Goal: Information Seeking & Learning: Learn about a topic

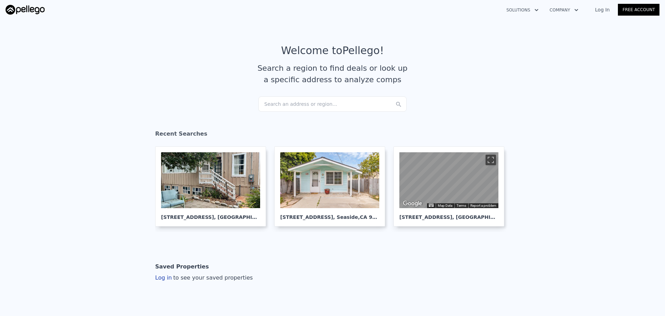
click at [299, 103] on div "Search an address or region..." at bounding box center [332, 103] width 148 height 15
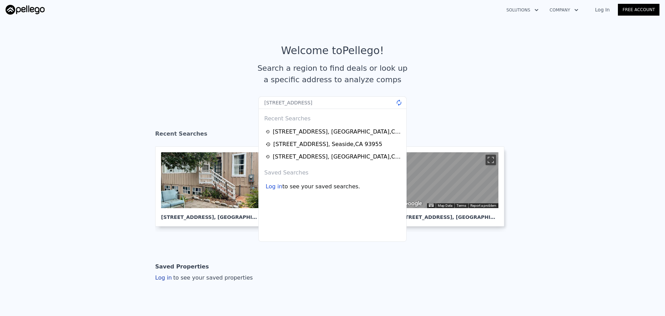
type input "4171 Golden West Ave, Jurupa Valley, CA 92509"
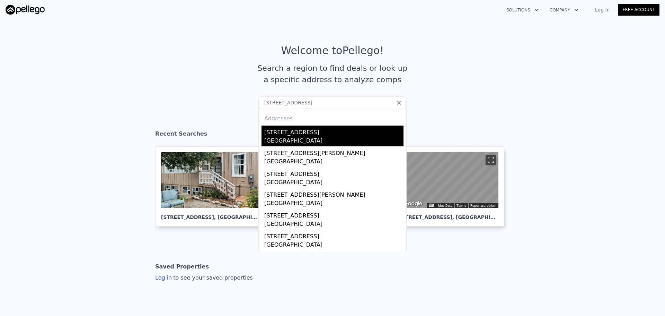
click at [300, 138] on div "Jurupa Valley, CA 92509" at bounding box center [333, 142] width 139 height 10
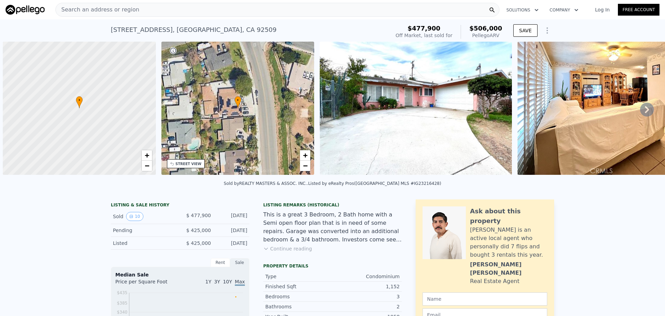
scroll to position [0, 3]
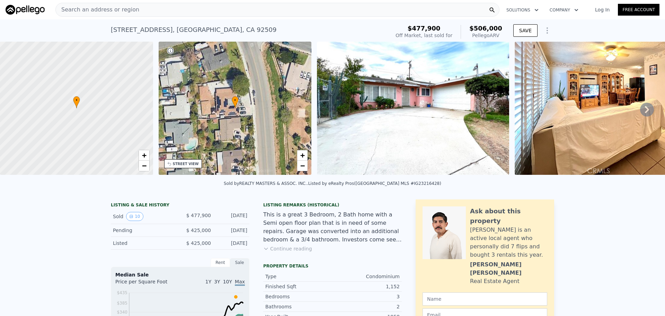
click at [184, 160] on div "STREET VIEW" at bounding box center [183, 163] width 38 height 9
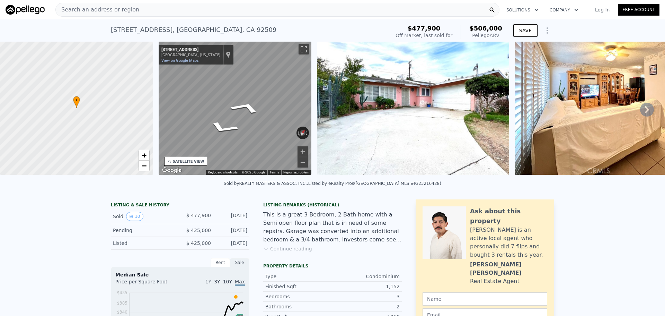
click at [117, 86] on div "• + − • + − STREET VIEW ← Move left → Move right ↑ Move up ↓ Move down + Zoom i…" at bounding box center [332, 109] width 665 height 135
click at [209, 8] on div "Search an address or region" at bounding box center [277, 10] width 444 height 14
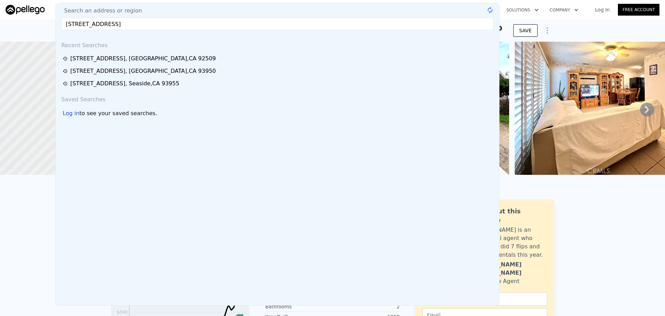
type input "28871 Olympia Way, Menifee, CA 92586"
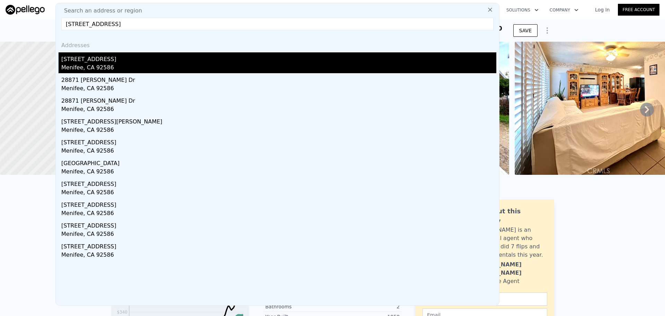
click at [138, 58] on div "28871 Olympia Way" at bounding box center [278, 57] width 435 height 11
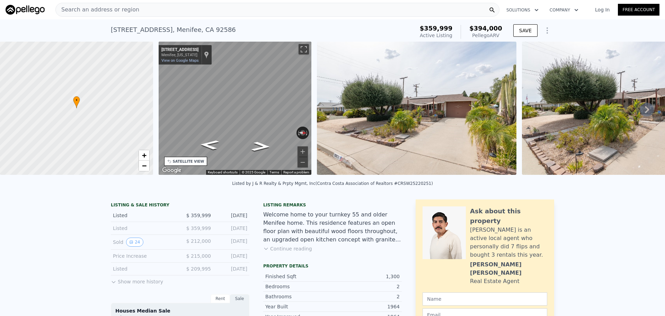
click at [183, 10] on div "Search an address or region" at bounding box center [277, 10] width 444 height 14
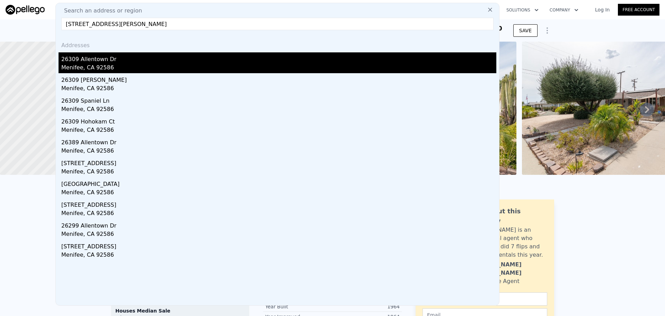
type input "26309 Allentown Dr, Menifee, CA 92586"
click at [124, 58] on div "26309 Allentown Dr" at bounding box center [278, 57] width 435 height 11
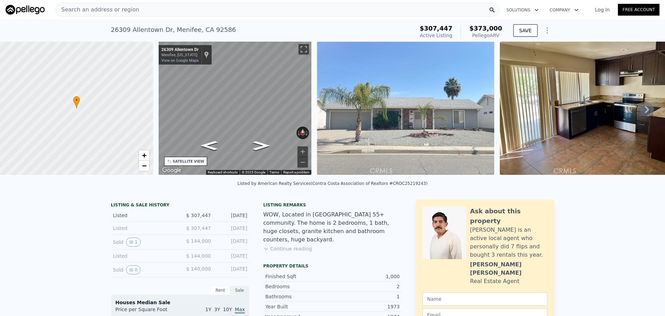
click at [130, 76] on div "• + − • + − STREET VIEW ← Move left → Move right ↑ Move up ↓ Move down + Zoom i…" at bounding box center [332, 109] width 665 height 135
click at [199, 8] on div "Search an address or region" at bounding box center [277, 10] width 444 height 14
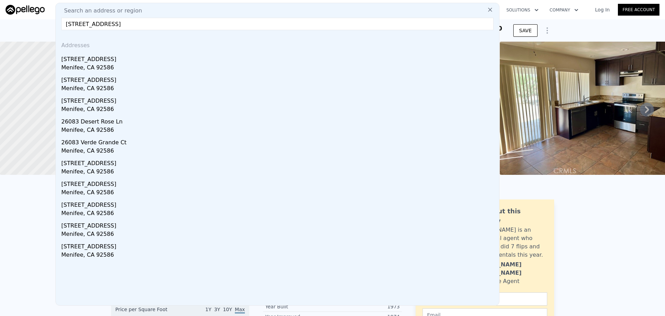
type input "26083 Sunnywood Street, Menifee, CA 92586"
click at [140, 50] on div "Addresses" at bounding box center [278, 44] width 438 height 17
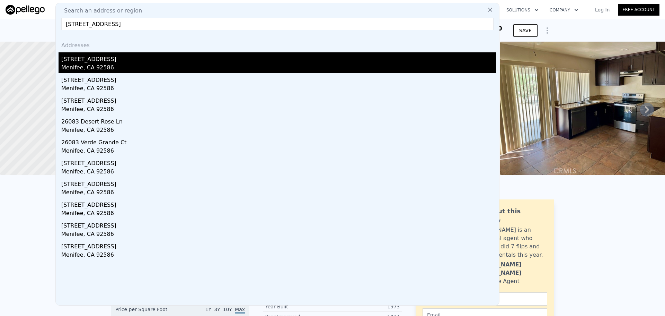
click at [140, 57] on div "26083 Sunnywood St" at bounding box center [278, 57] width 435 height 11
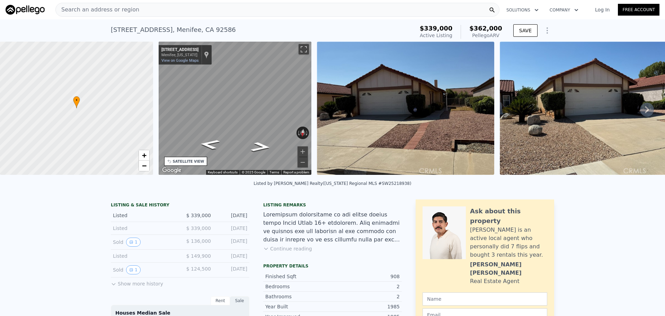
click at [222, 7] on div "Search an address or region" at bounding box center [277, 10] width 444 height 14
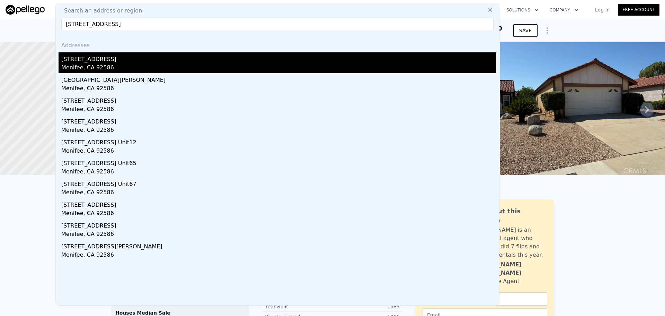
type input "29350 Murrieta Road, Menifee, CA 92586"
click at [161, 57] on div "29350 Murrieta Road" at bounding box center [278, 57] width 435 height 11
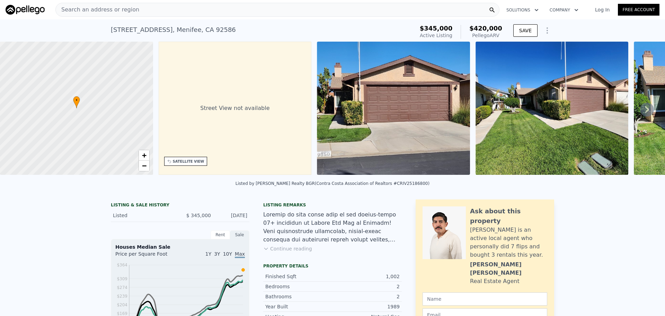
click at [165, 15] on div "Search an address or region" at bounding box center [277, 10] width 444 height 14
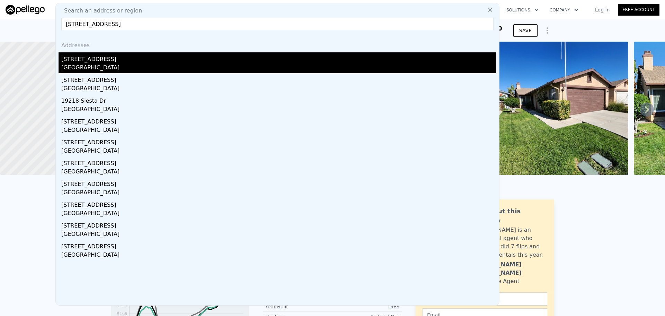
type input "19218 Elm Drive, Apple Valley, CA 92308"
click at [169, 55] on div "19218 Elm Drive" at bounding box center [278, 57] width 435 height 11
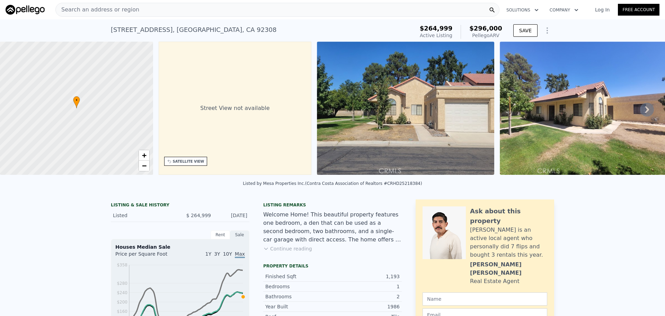
click at [182, 9] on div "Search an address or region" at bounding box center [277, 10] width 444 height 14
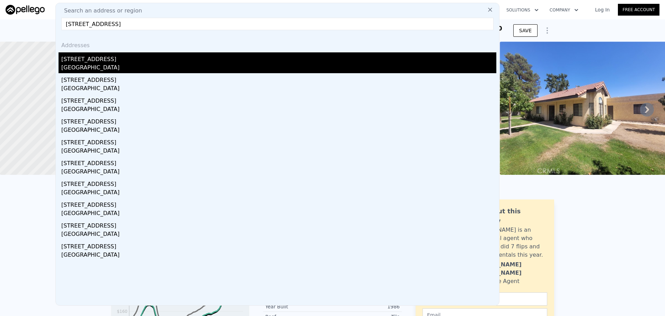
type input "11714 Oak Street, Apple Valley, CA 92308"
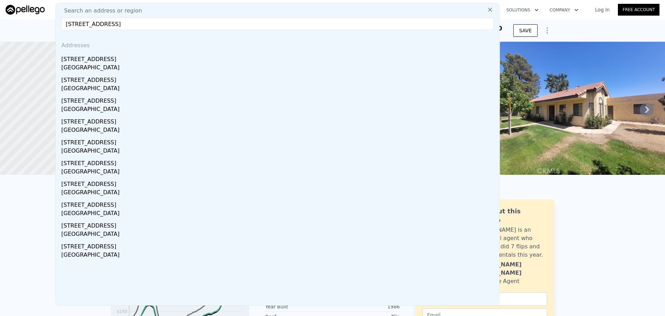
click at [82, 64] on div "Apple Valley, CA 92308" at bounding box center [278, 68] width 435 height 10
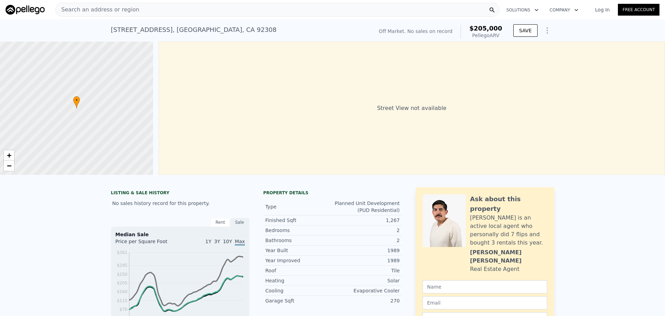
click at [190, 6] on div "Search an address or region" at bounding box center [277, 10] width 444 height 14
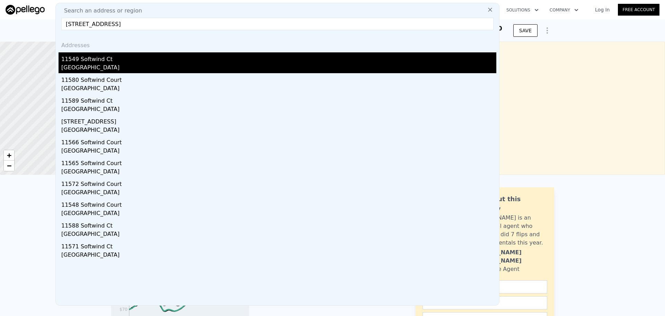
click at [188, 55] on div "11549 Softwind Ct" at bounding box center [278, 57] width 435 height 11
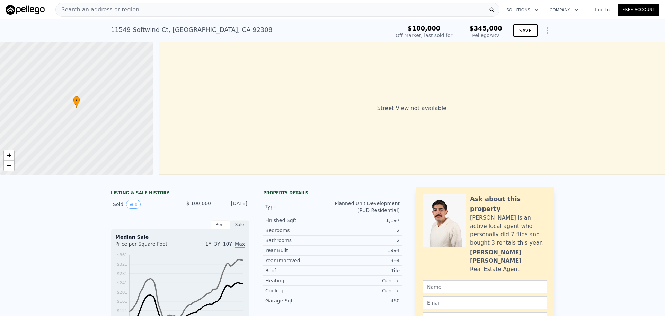
click at [217, 13] on div "Search an address or region" at bounding box center [277, 10] width 444 height 14
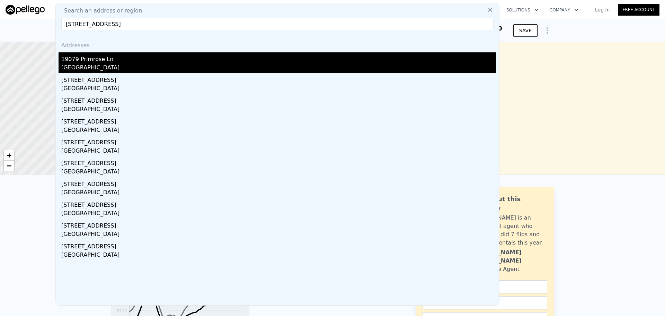
type input "19079 Primrose Lane, Apple Valley, CA 92308"
click at [118, 70] on div "Apple Valley, CA 92308" at bounding box center [278, 68] width 435 height 10
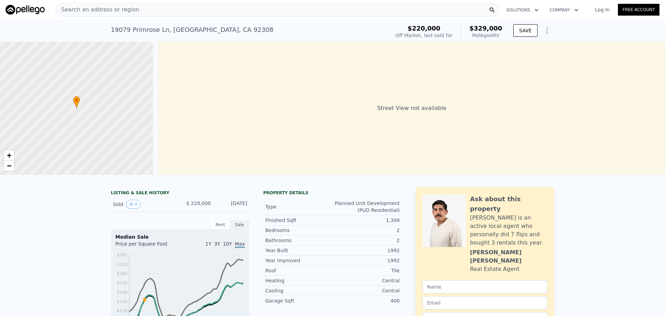
click at [222, 11] on div "Search an address or region" at bounding box center [277, 10] width 444 height 14
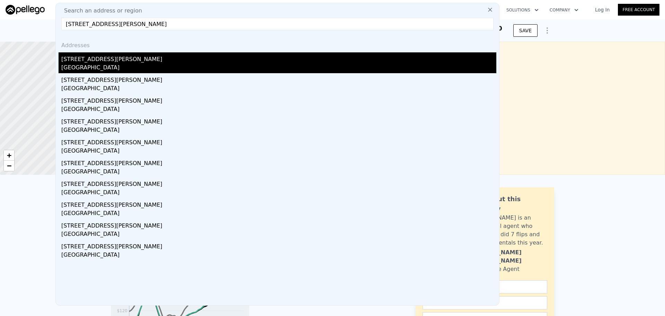
type input "5004 Pierpoint Avenue, Oakland, CA 94602"
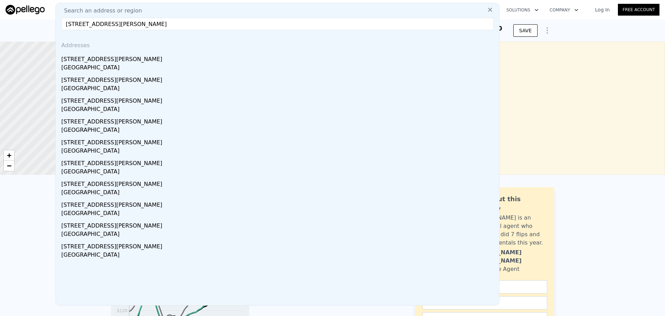
click at [98, 68] on div "Oakland, CA 94602" at bounding box center [278, 68] width 435 height 10
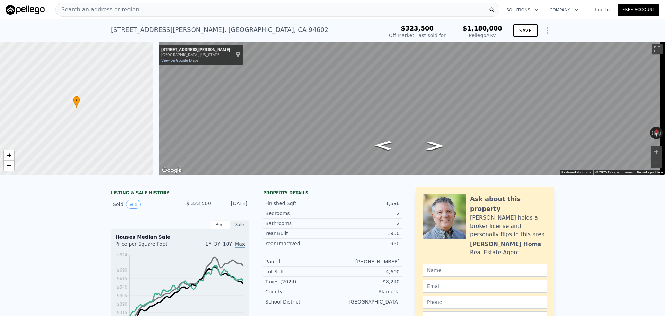
click at [196, 8] on div "Search an address or region" at bounding box center [277, 10] width 444 height 14
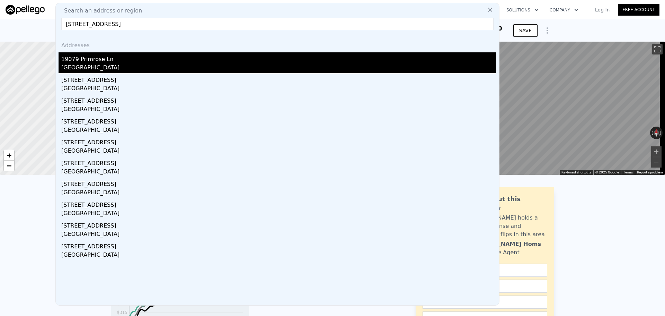
type input "19079 Primrose Lane, Apple Valley, CA 92308"
click at [151, 62] on div "19079 Primrose Ln" at bounding box center [278, 57] width 435 height 11
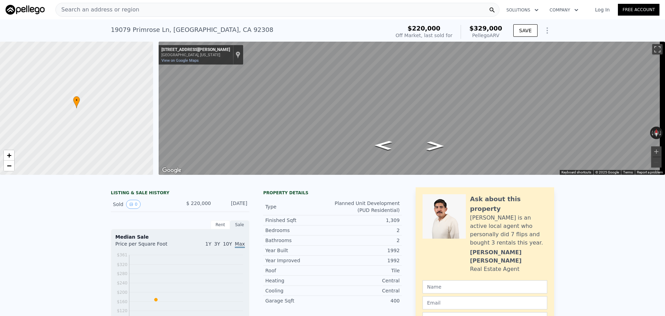
type input "2"
type input "1100"
type input "1442"
type input "2870.604"
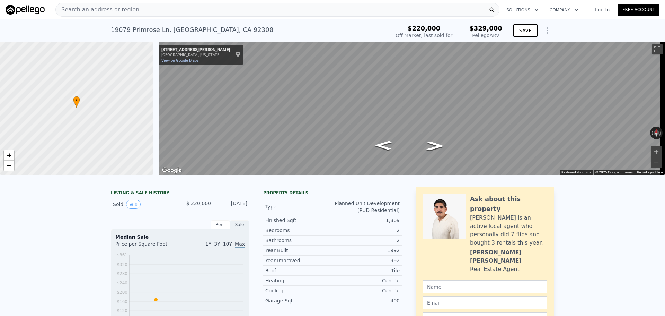
type input "3754.872"
type input "$ 329,000"
type input "4"
type input "$ 77,609"
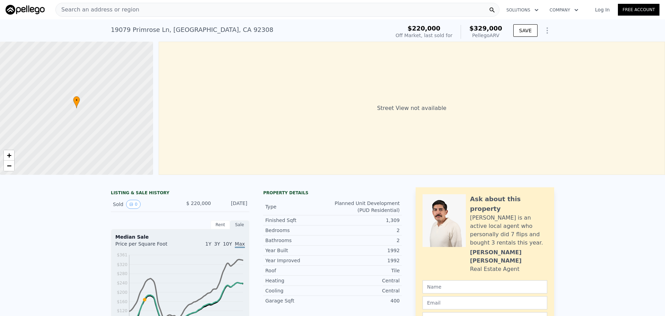
click at [173, 8] on div "Search an address or region" at bounding box center [277, 10] width 444 height 14
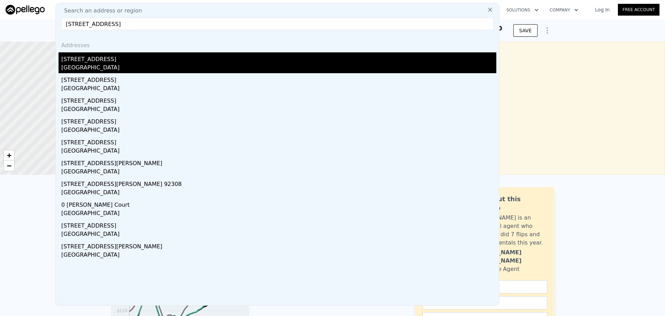
type input "11063 Semmering Court, Apple Valley, CA 92308"
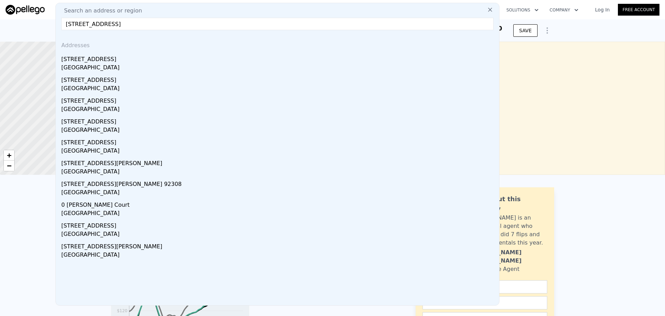
drag, startPoint x: 82, startPoint y: 68, endPoint x: 97, endPoint y: 0, distance: 69.3
click at [82, 68] on div "Apple Valley, CA 92308" at bounding box center [278, 68] width 435 height 10
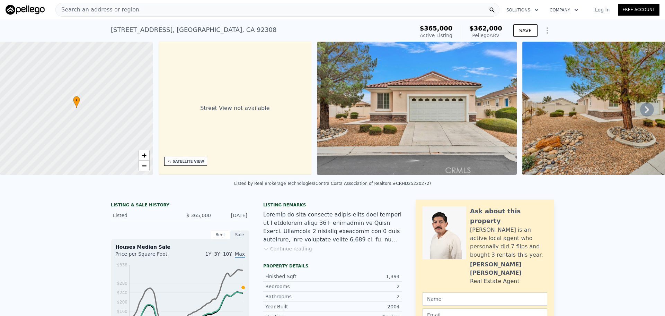
click at [207, 13] on div "Search an address or region" at bounding box center [277, 10] width 444 height 14
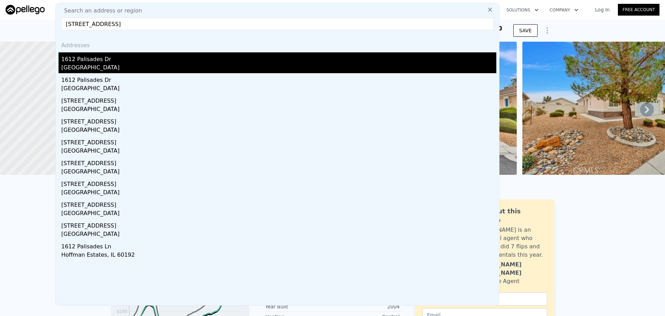
type input "1612 Palisades Drive Pacific Palisades, CA"
click at [135, 59] on div "1612 Palisades Dr" at bounding box center [278, 57] width 435 height 11
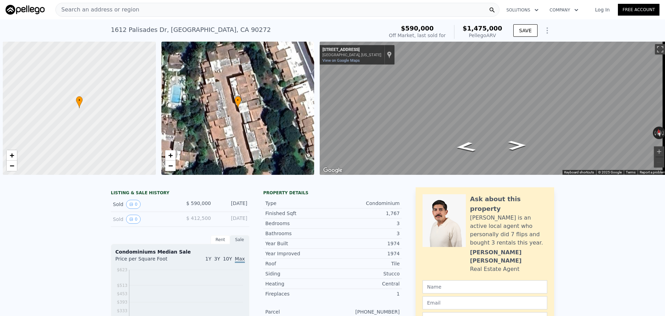
scroll to position [0, 3]
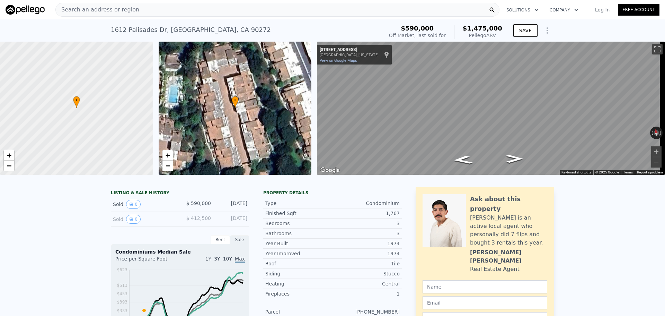
click at [204, 12] on div "Search an address or region" at bounding box center [277, 10] width 444 height 14
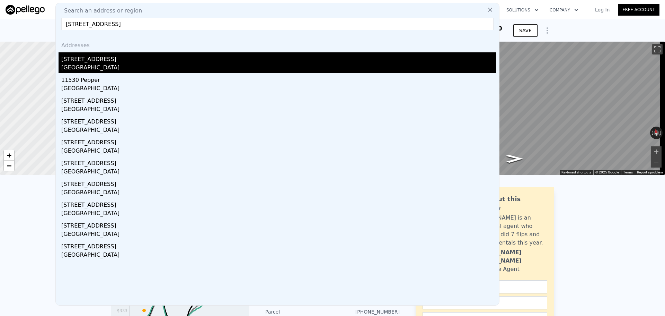
type input "11530 Pepper Lane, Apple Valley, CA 92308"
click at [124, 60] on div "[STREET_ADDRESS]" at bounding box center [278, 57] width 435 height 11
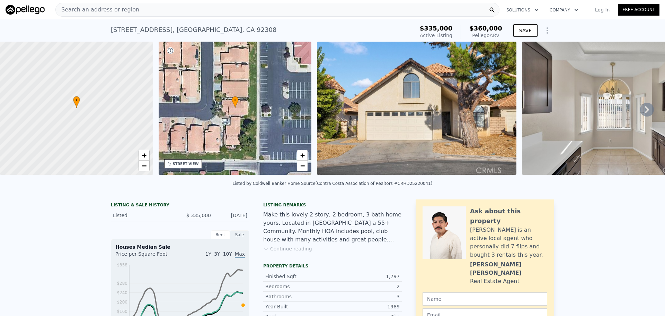
click at [200, 11] on div "Search an address or region" at bounding box center [277, 10] width 444 height 14
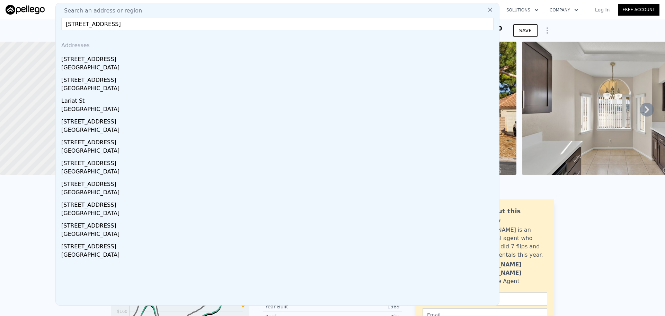
type input "18929 Lariat Street, Apple Valley, CA 92308"
click at [188, 52] on div "Addresses" at bounding box center [278, 44] width 438 height 17
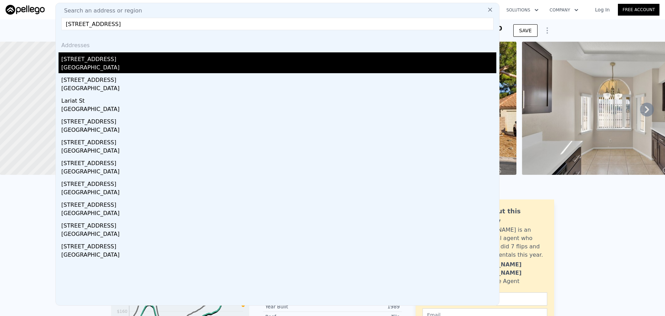
click at [189, 65] on div "Apple Valley, CA 92308" at bounding box center [278, 68] width 435 height 10
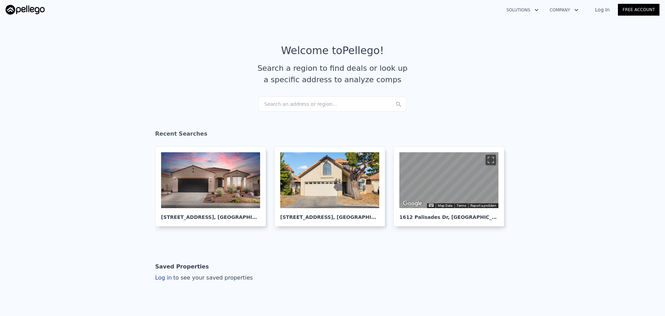
click at [310, 97] on div "Search an address or region..." at bounding box center [332, 103] width 148 height 15
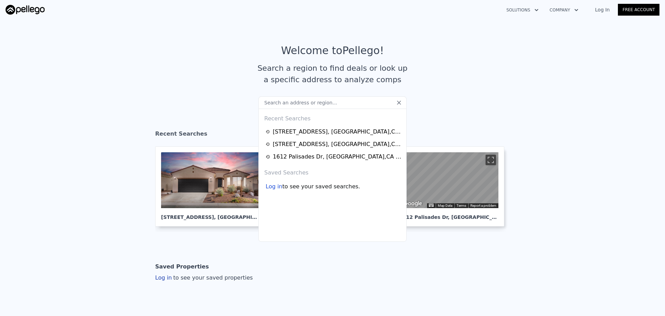
click at [309, 103] on input "text" at bounding box center [332, 102] width 148 height 12
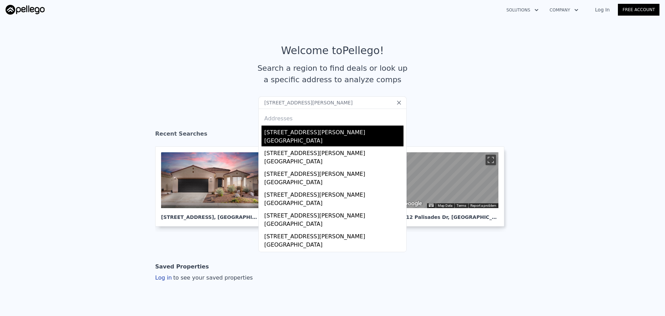
type input "[STREET_ADDRESS][PERSON_NAME]"
click at [274, 135] on div "[STREET_ADDRESS][PERSON_NAME]" at bounding box center [333, 130] width 139 height 11
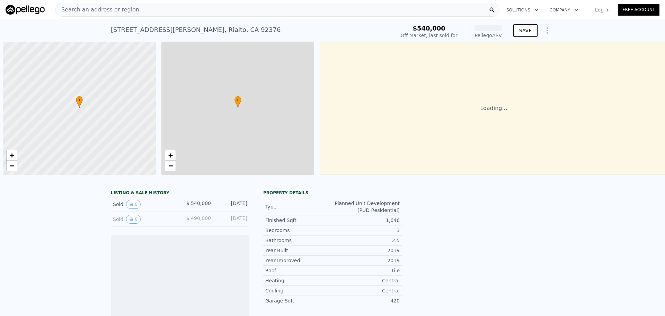
scroll to position [0, 3]
